Goal: Check status: Check status

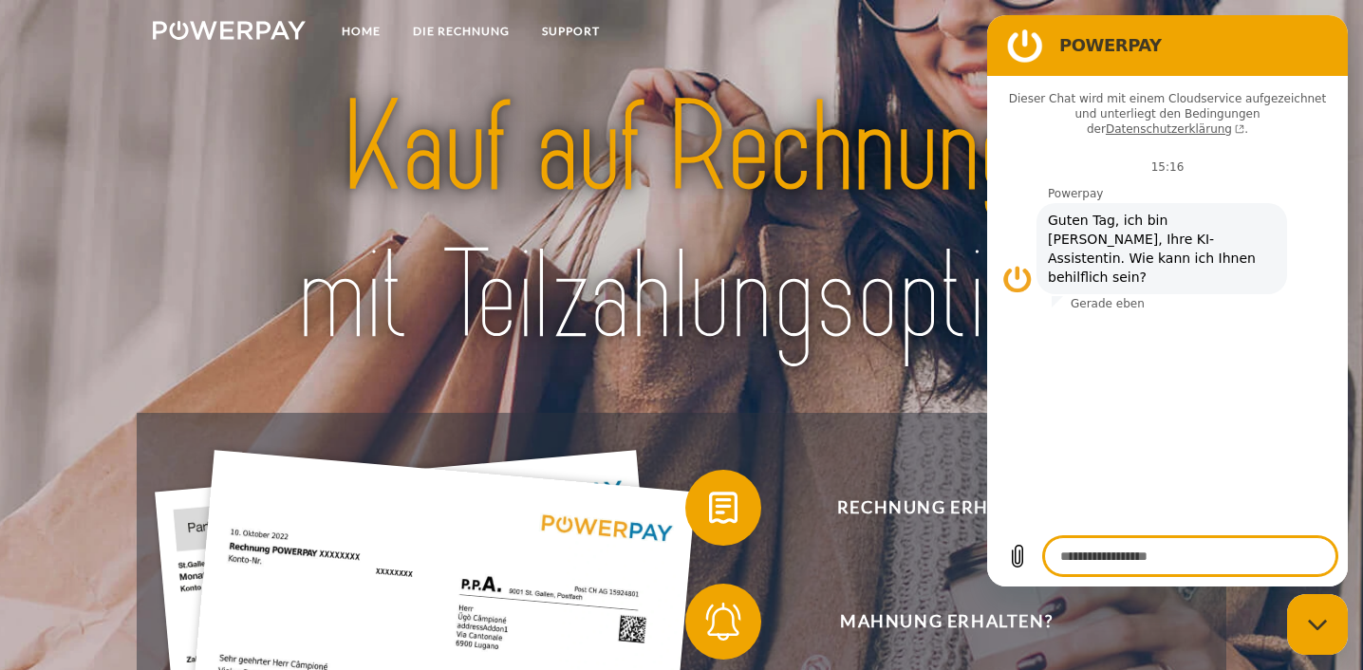
click at [1313, 638] on div "Messaging-Fenster schließen" at bounding box center [1317, 624] width 57 height 57
type textarea "*"
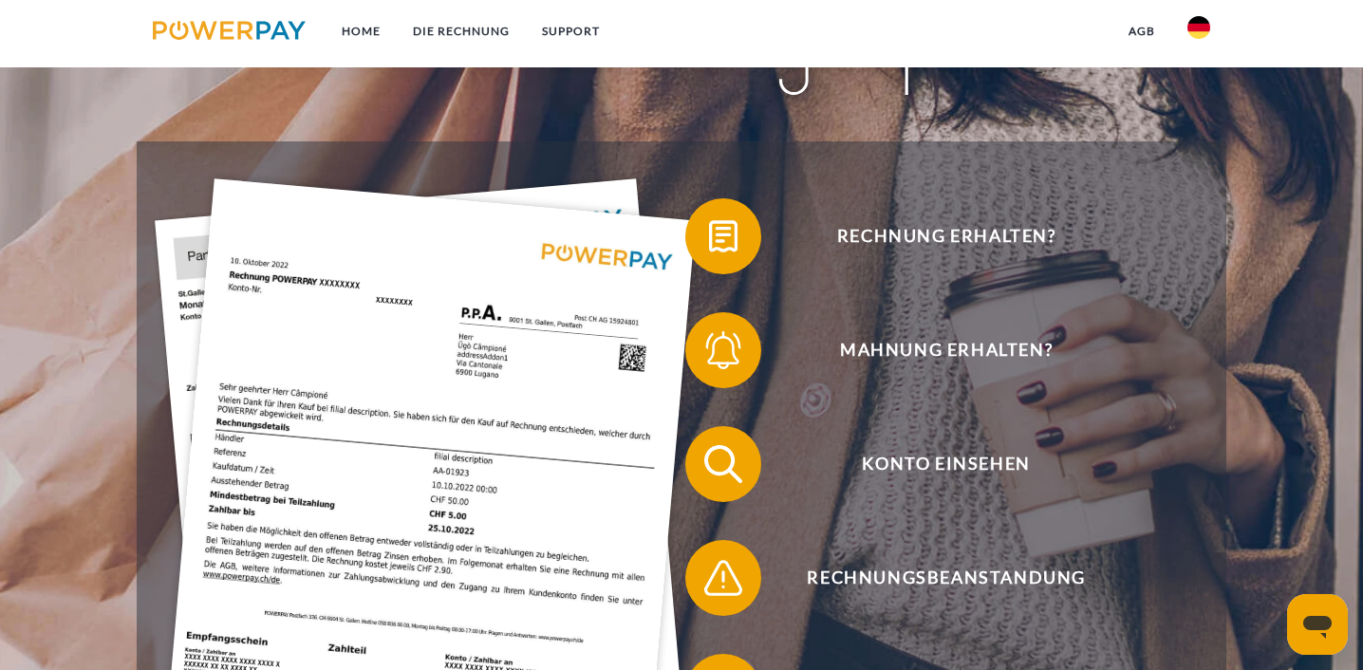
scroll to position [276, 0]
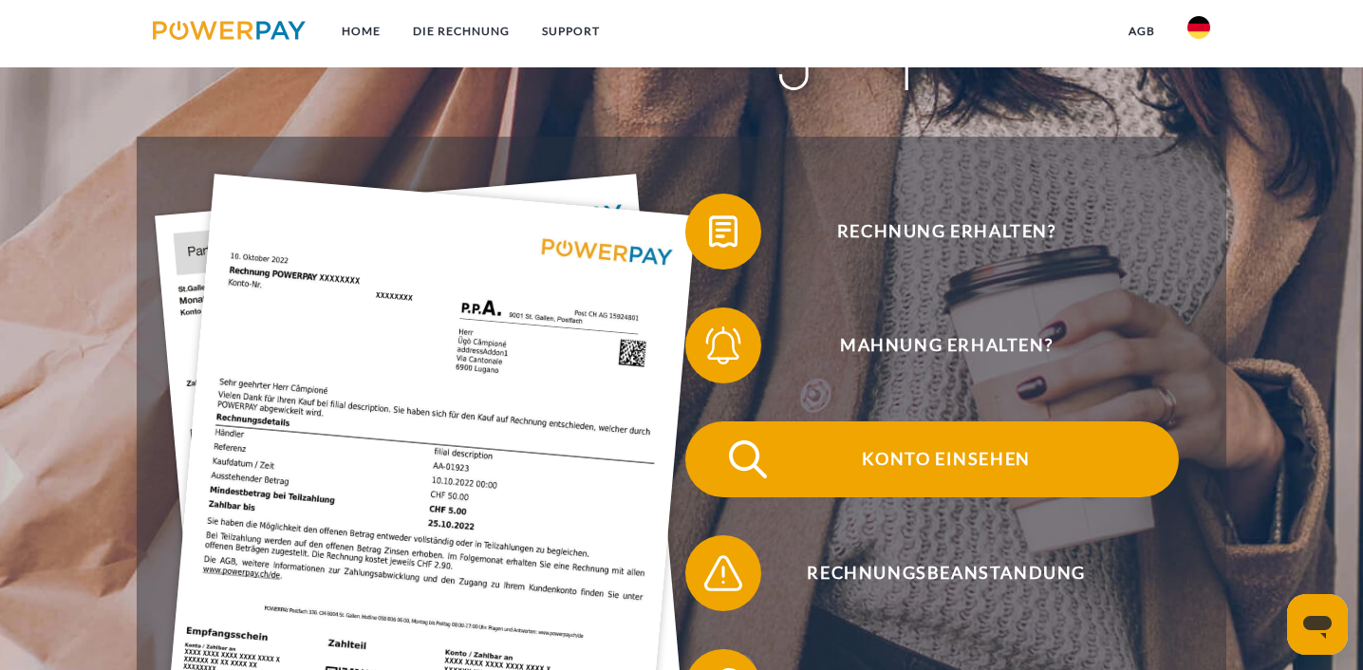
click at [931, 463] on span "Konto einsehen" at bounding box center [946, 460] width 465 height 76
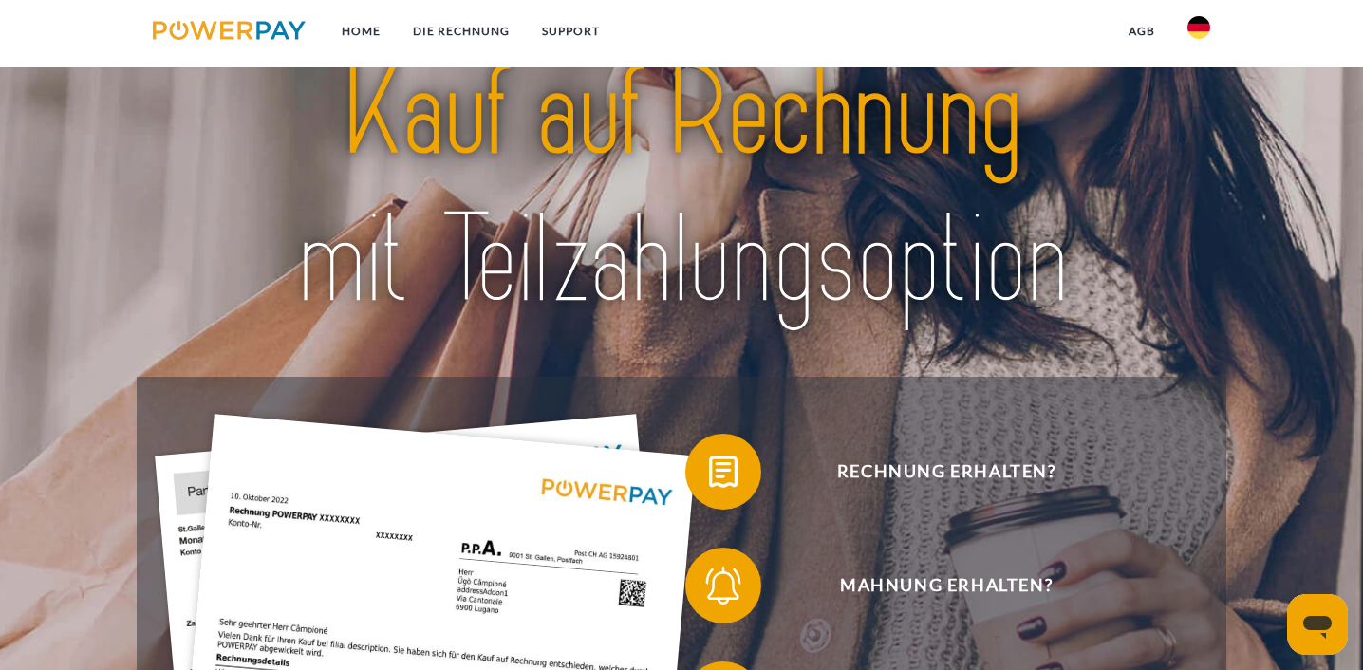
scroll to position [82, 0]
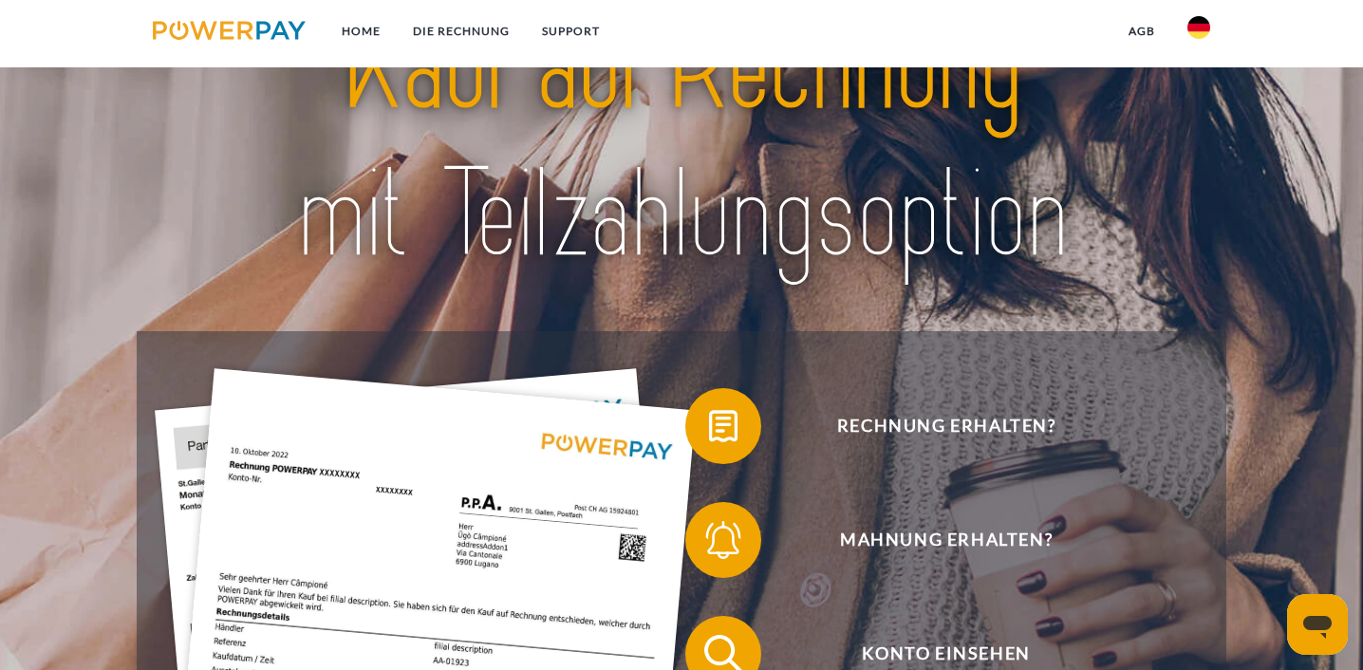
click at [1315, 606] on div "Messaging-Fenster öffnen" at bounding box center [1317, 624] width 57 height 57
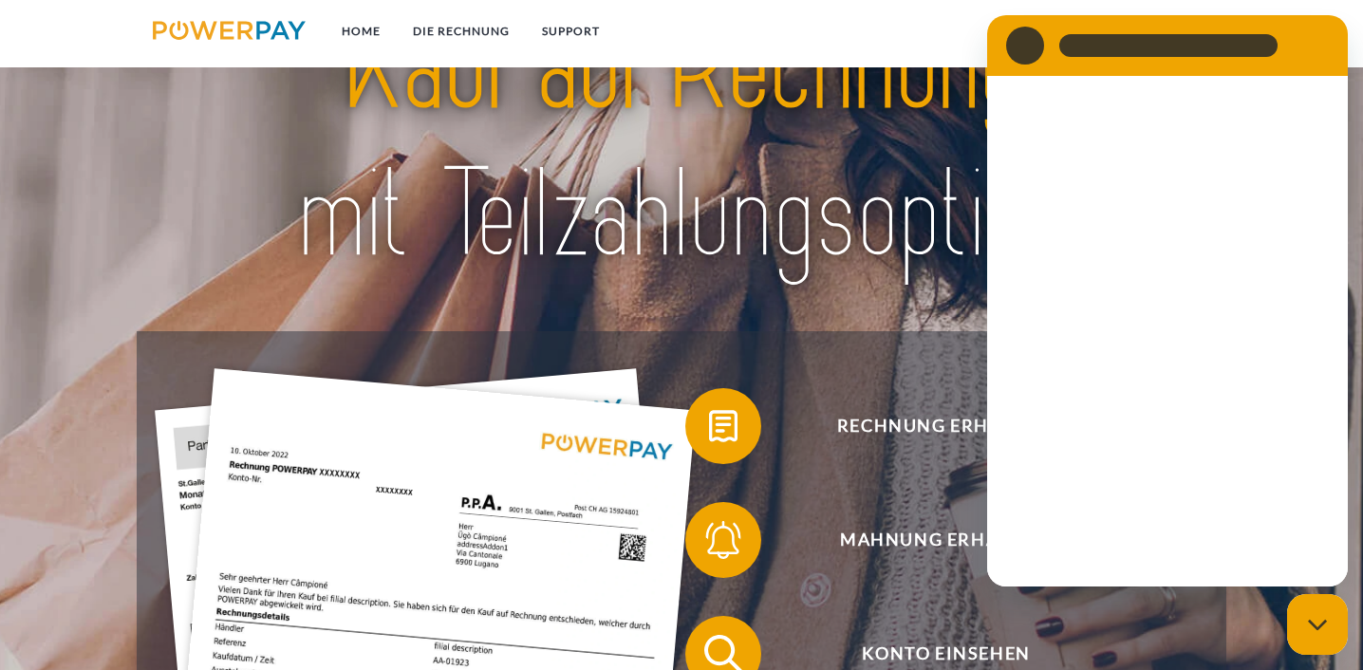
scroll to position [0, 0]
